Goal: Task Accomplishment & Management: Use online tool/utility

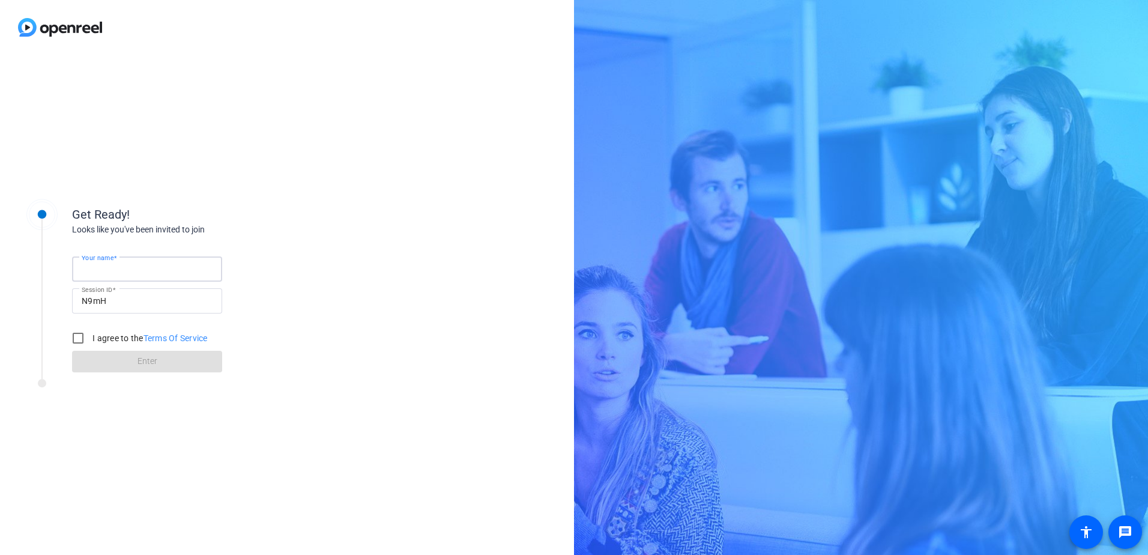
click at [137, 269] on input "Your name" at bounding box center [147, 269] width 131 height 14
type input "[PERSON_NAME]"
click at [75, 336] on input "I agree to the Terms Of Service" at bounding box center [78, 338] width 24 height 24
checkbox input "true"
click at [143, 358] on span "Enter" at bounding box center [147, 361] width 20 height 13
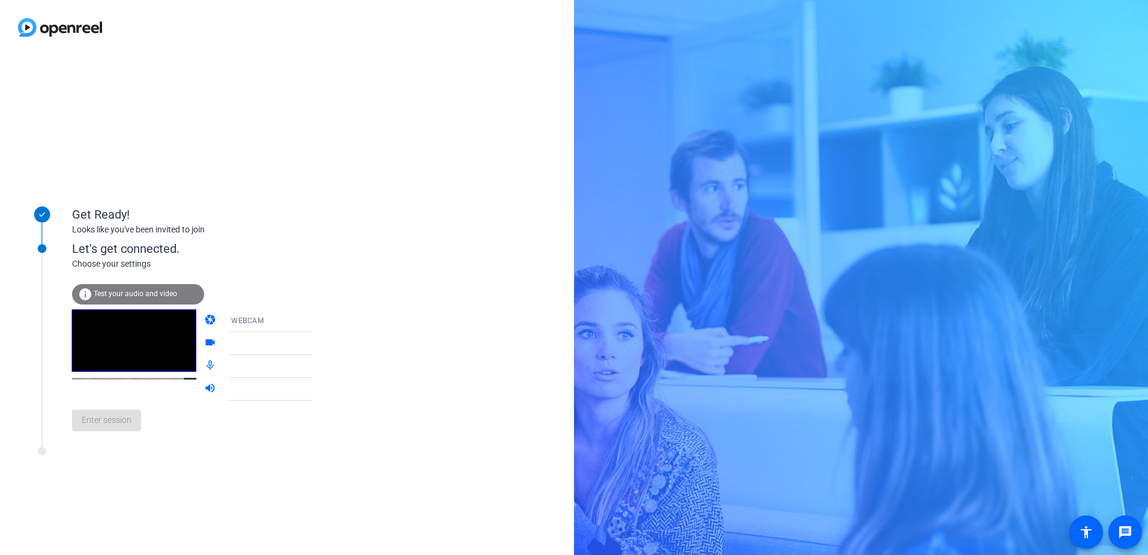
click at [242, 319] on span "WEBCAM" at bounding box center [247, 320] width 32 height 8
click at [229, 366] on span "DESKTOP" at bounding box center [231, 368] width 34 height 14
click at [131, 348] on video at bounding box center [134, 340] width 124 height 62
click at [317, 365] on icon at bounding box center [324, 366] width 14 height 14
click at [317, 366] on icon at bounding box center [324, 366] width 14 height 14
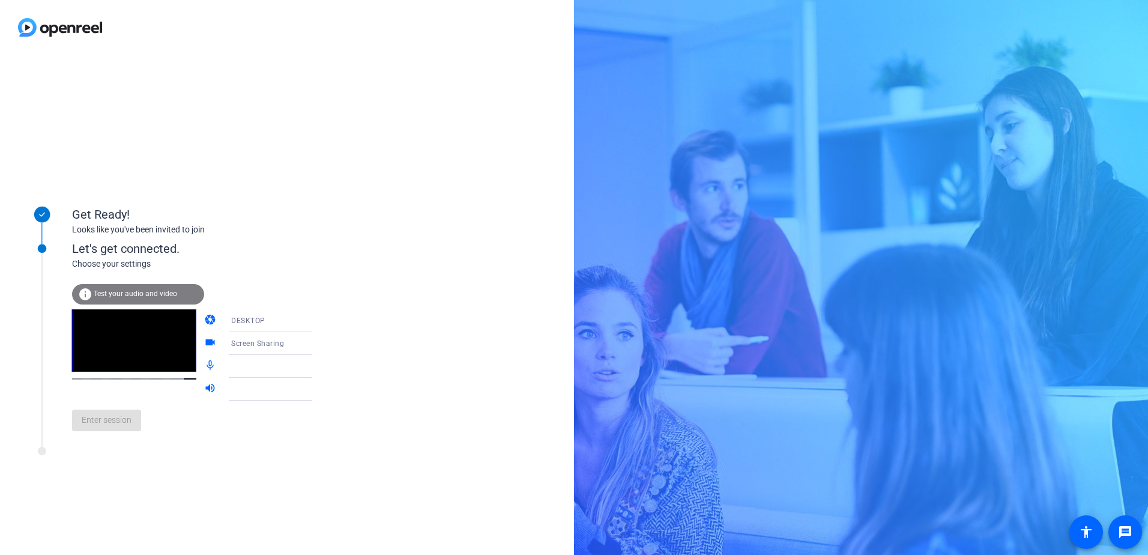
click at [110, 421] on div "Enter session" at bounding box center [204, 420] width 265 height 40
click at [164, 293] on span "Test your audio and video" at bounding box center [135, 293] width 83 height 8
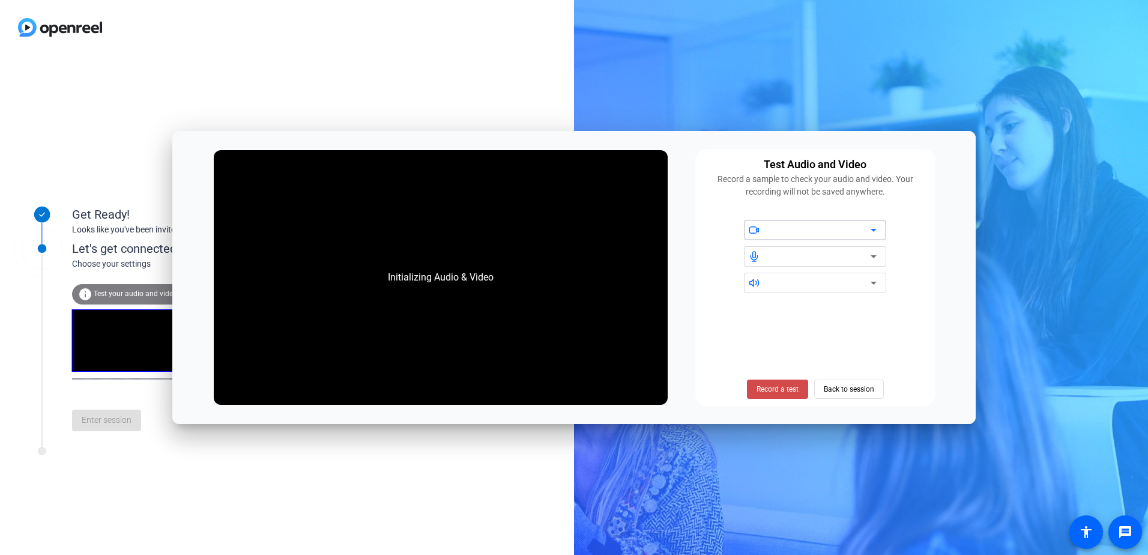
click at [783, 387] on span "Record a test" at bounding box center [778, 389] width 42 height 11
click at [833, 223] on div at bounding box center [820, 230] width 102 height 14
click at [869, 228] on icon at bounding box center [873, 230] width 14 height 14
click at [852, 385] on div "Stop Testing (6s) Back to session" at bounding box center [815, 388] width 150 height 19
click at [784, 390] on span "Stop Testing (6s)" at bounding box center [777, 389] width 55 height 11
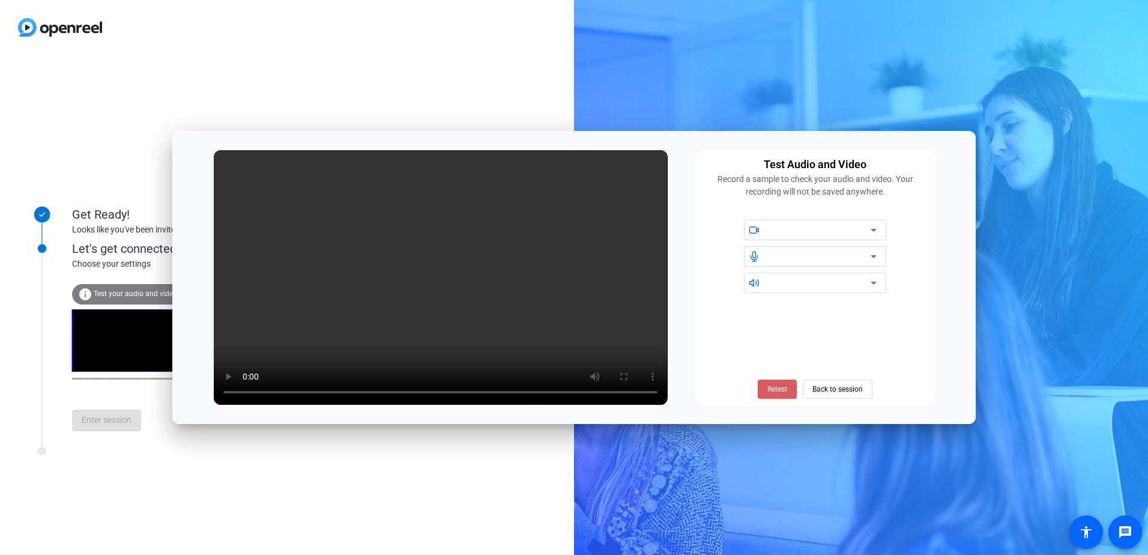
click at [778, 391] on span "Retest" at bounding box center [777, 389] width 20 height 11
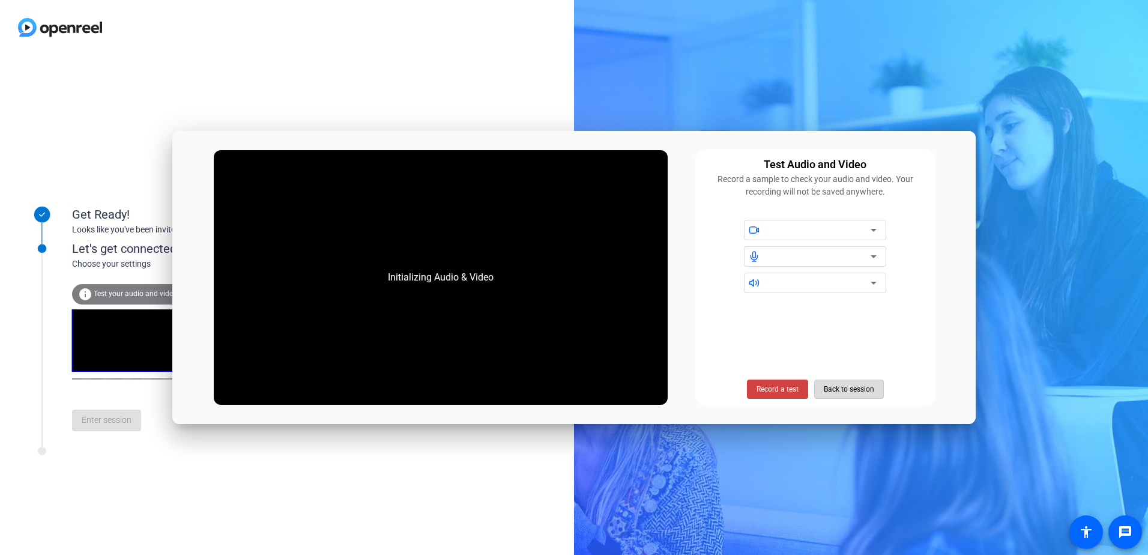
click at [841, 385] on span "Back to session" at bounding box center [849, 389] width 50 height 23
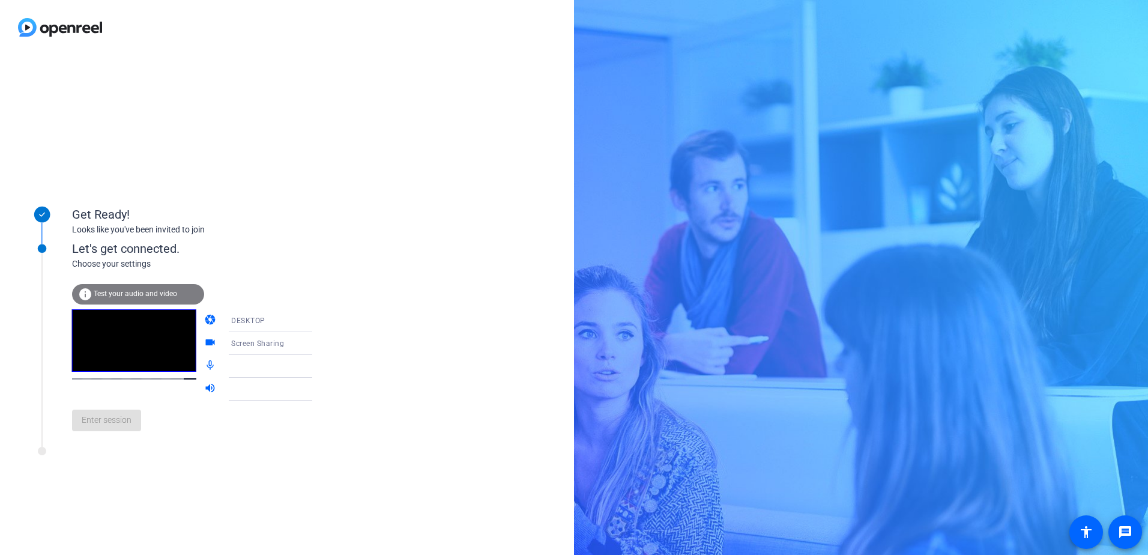
click at [271, 321] on div "DESKTOP" at bounding box center [275, 320] width 89 height 15
click at [246, 364] on span "DESKTOP" at bounding box center [231, 368] width 34 height 14
click at [257, 344] on span "Screen Sharing" at bounding box center [257, 343] width 53 height 8
click at [241, 366] on span "Screen Sharing" at bounding box center [240, 367] width 52 height 14
click at [241, 369] on div at bounding box center [275, 366] width 89 height 14
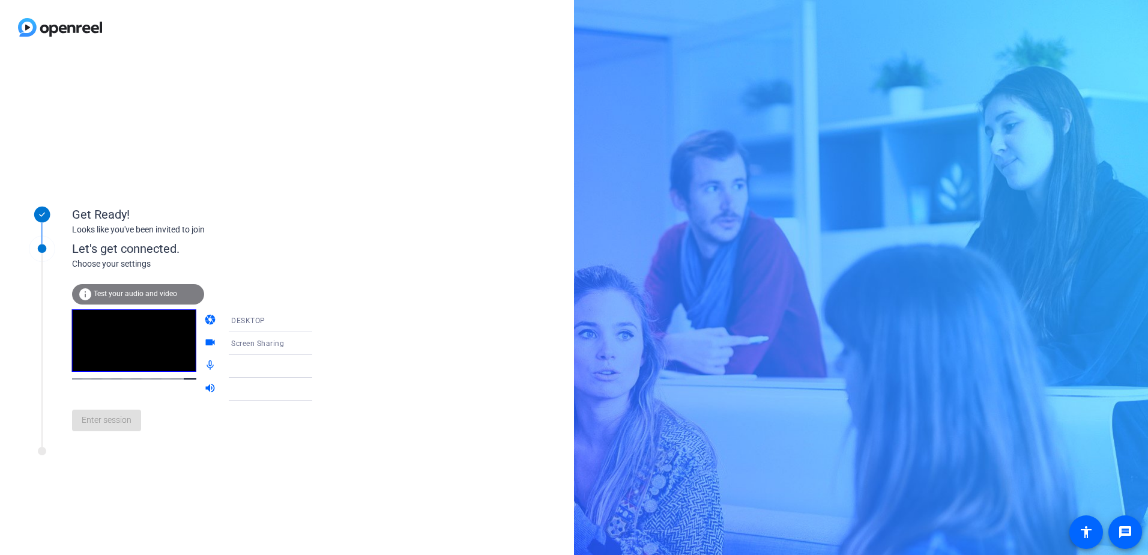
click at [321, 367] on icon at bounding box center [324, 366] width 6 height 3
click at [317, 385] on icon at bounding box center [324, 389] width 14 height 14
click at [124, 355] on video at bounding box center [134, 340] width 124 height 62
click at [115, 420] on span "Enter session" at bounding box center [107, 420] width 50 height 13
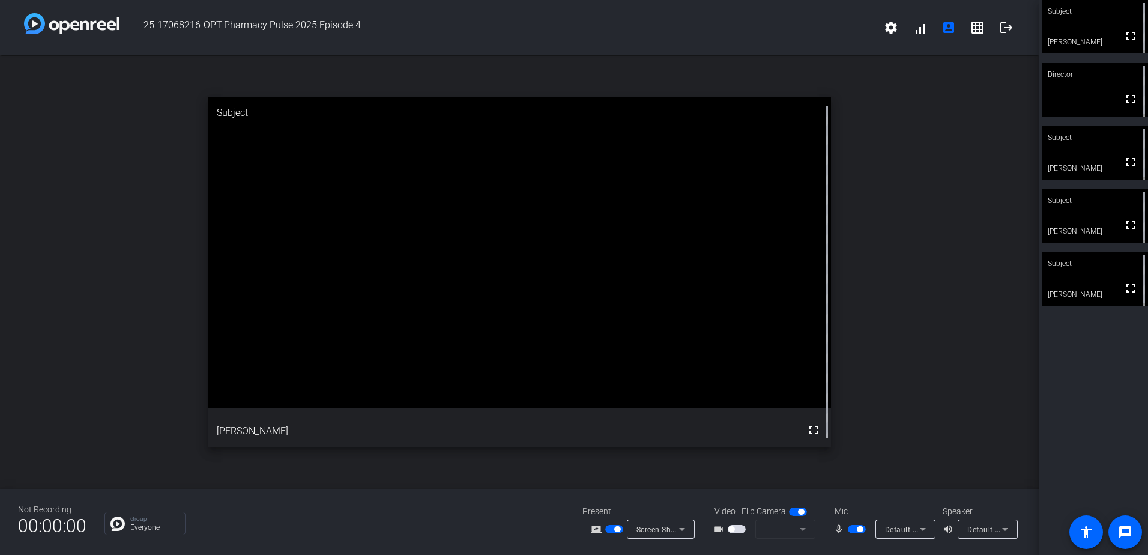
click at [736, 529] on span "button" at bounding box center [737, 529] width 18 height 8
click at [785, 530] on span "HP HD Camera (04f2:b6bf)" at bounding box center [812, 529] width 95 height 10
click at [908, 455] on div at bounding box center [574, 277] width 1148 height 555
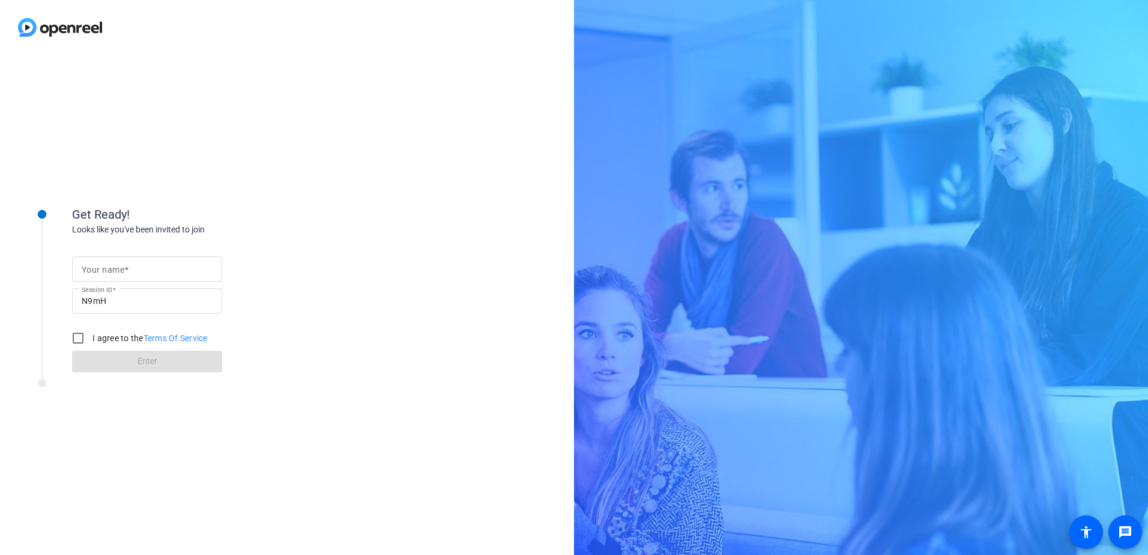
click at [137, 271] on input "Your name" at bounding box center [147, 269] width 131 height 14
type input "[PERSON_NAME]"
click at [78, 337] on input "I agree to the Terms Of Service" at bounding box center [78, 338] width 24 height 24
checkbox input "true"
click at [164, 361] on span at bounding box center [147, 361] width 150 height 29
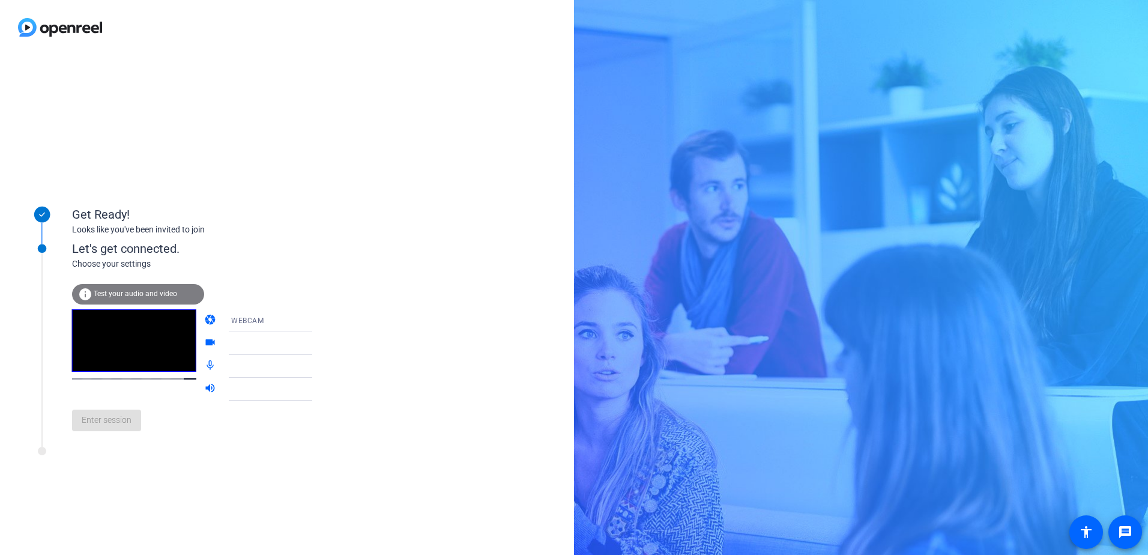
click at [235, 317] on span "WEBCAM" at bounding box center [247, 320] width 32 height 8
click at [260, 365] on mat-option "DESKTOP" at bounding box center [261, 368] width 103 height 24
click at [106, 421] on span "Enter session" at bounding box center [107, 420] width 50 height 13
